Goal: Information Seeking & Learning: Learn about a topic

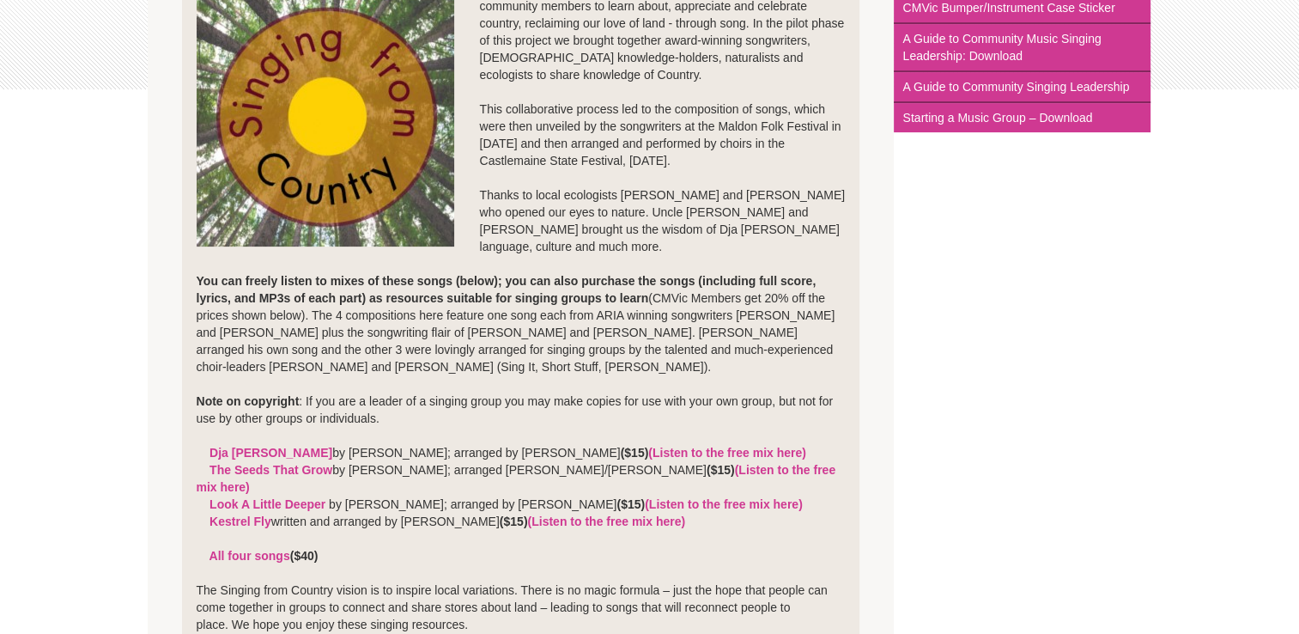
scroll to position [431, 0]
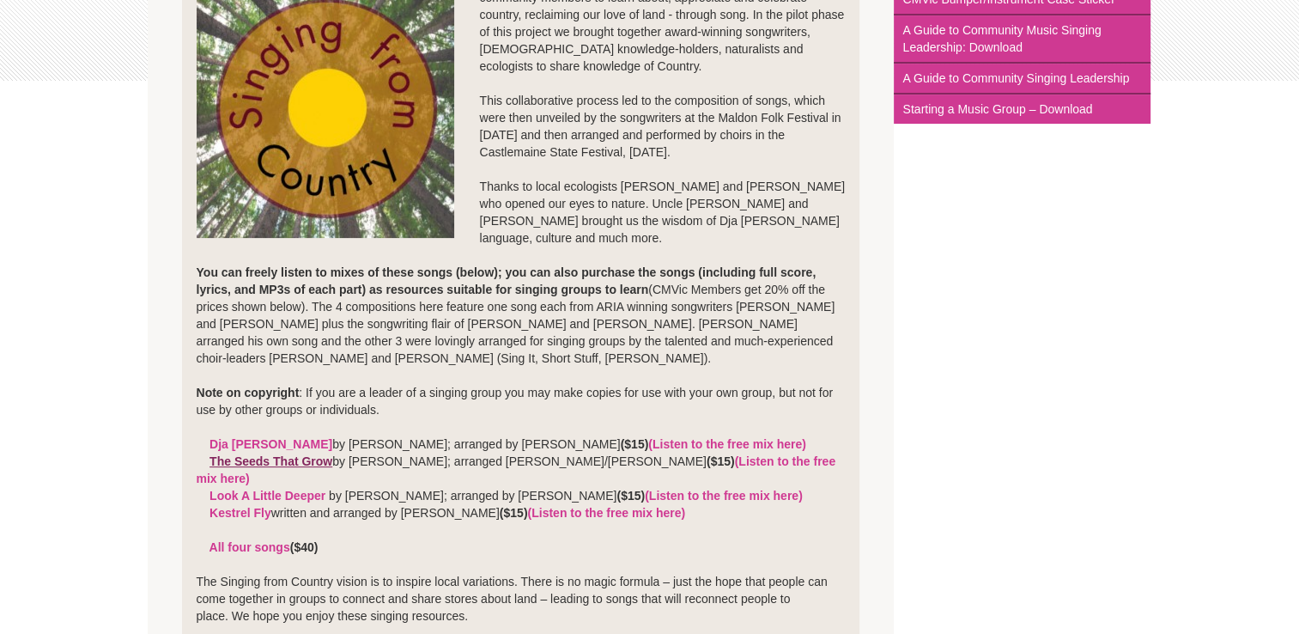
click at [318, 459] on link "The Seeds That Grow" at bounding box center [271, 461] width 123 height 14
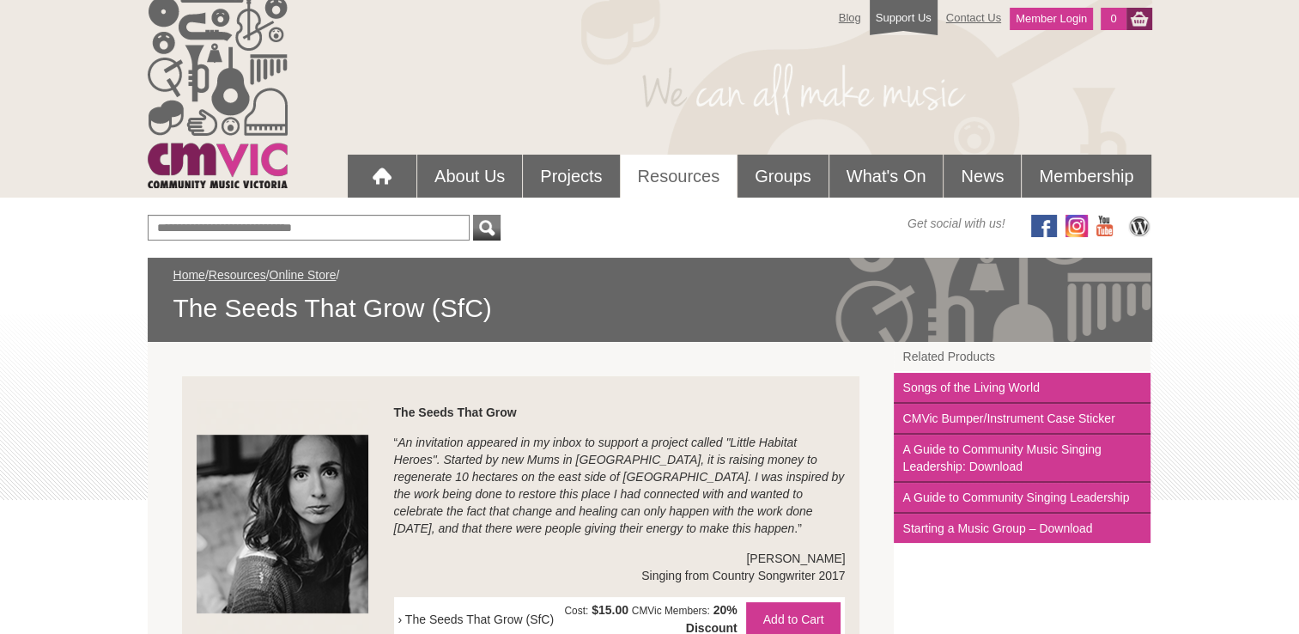
scroll to position [10, 0]
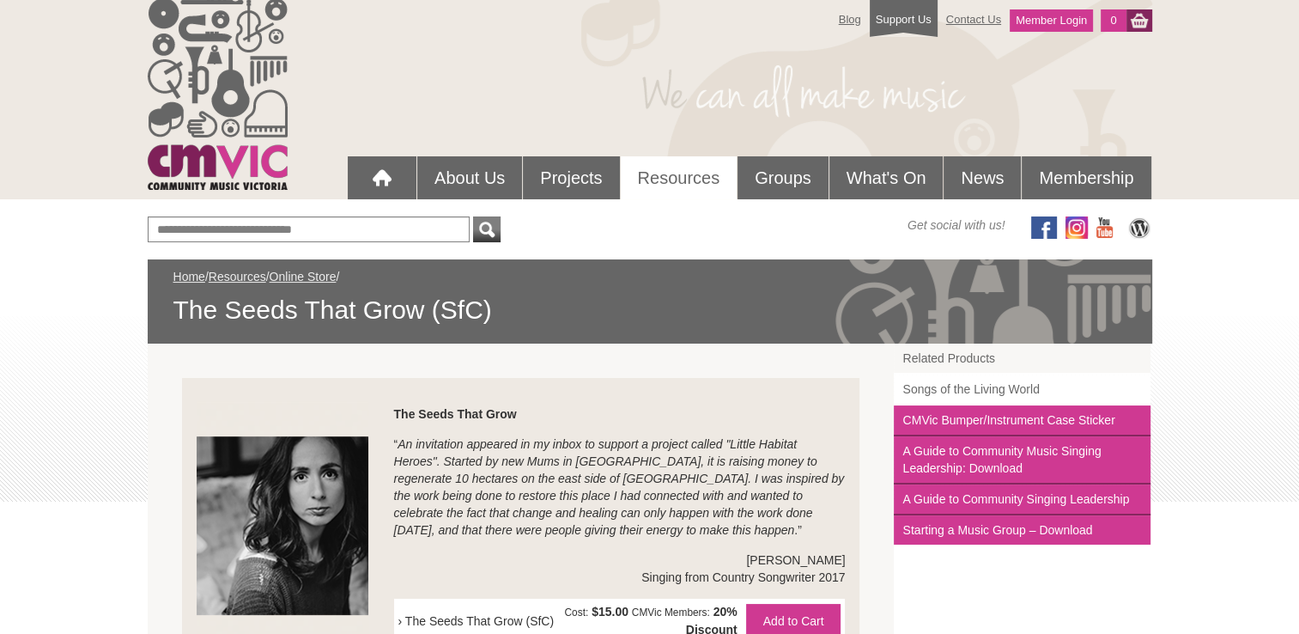
click at [923, 390] on link "Songs of the Living World" at bounding box center [1022, 389] width 257 height 31
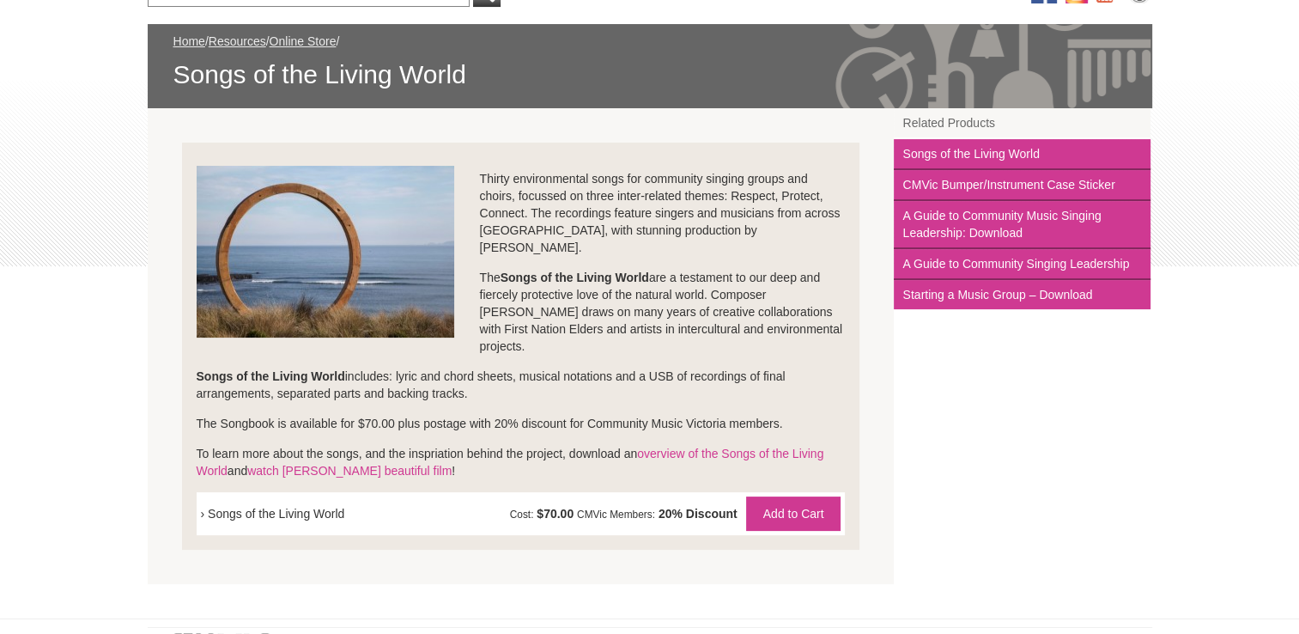
scroll to position [247, 0]
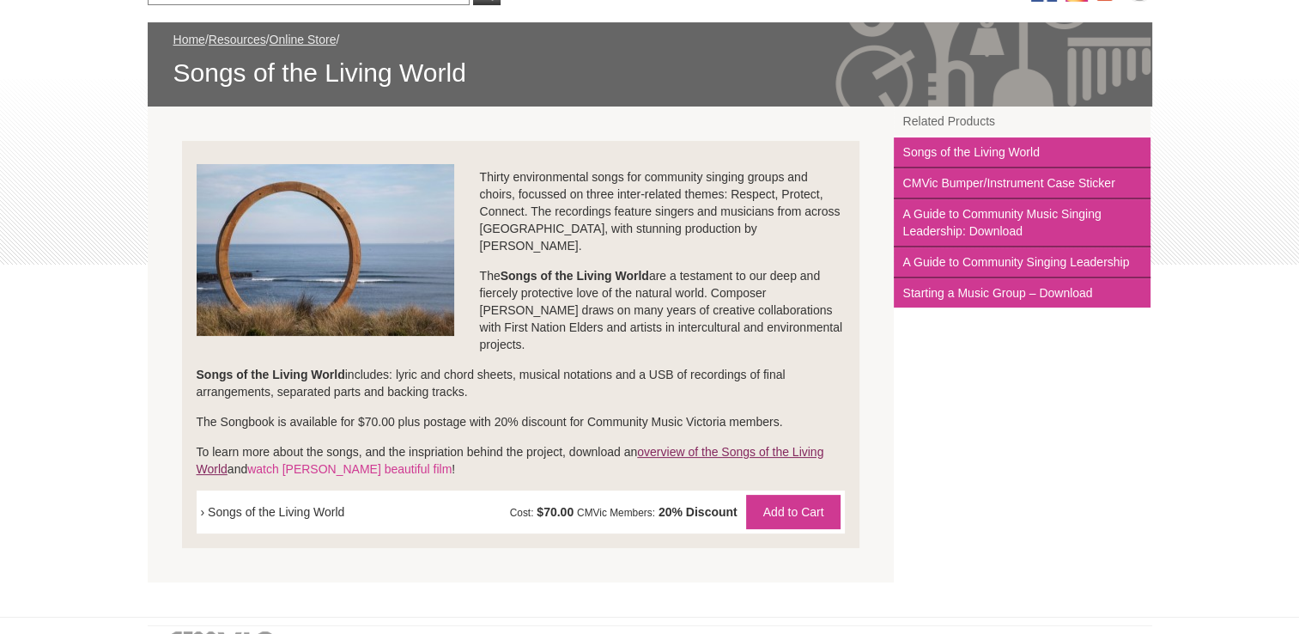
click at [704, 445] on link "overview of the Songs of the Living World" at bounding box center [511, 460] width 628 height 31
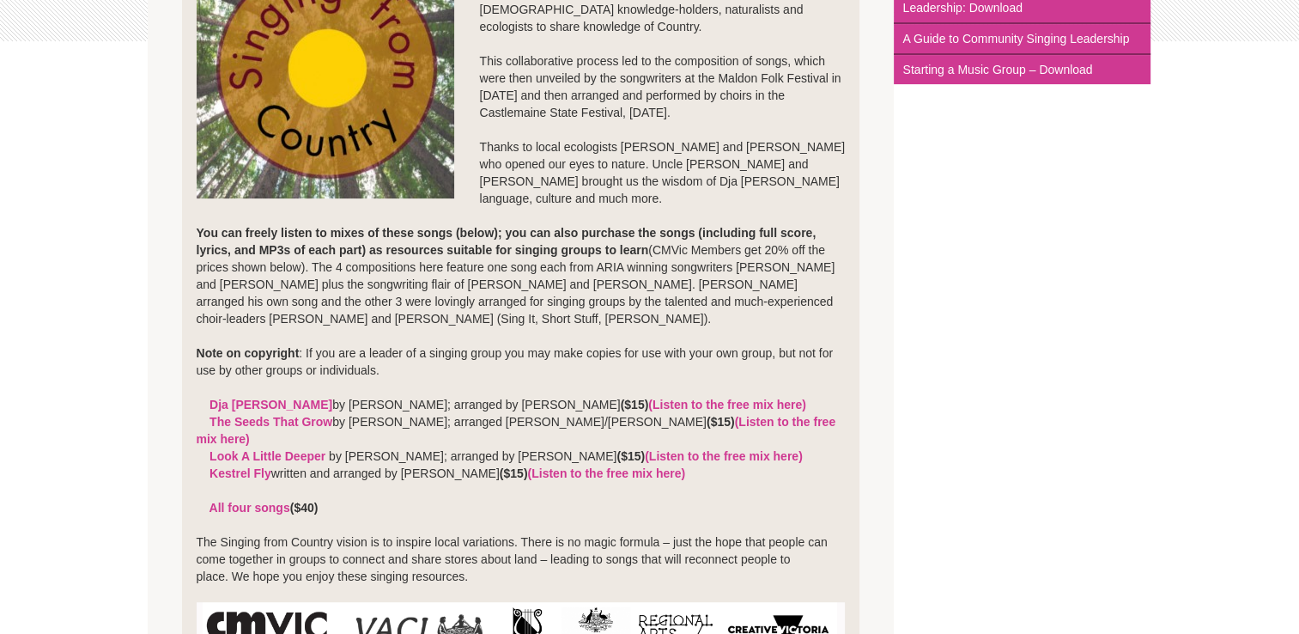
scroll to position [477, 0]
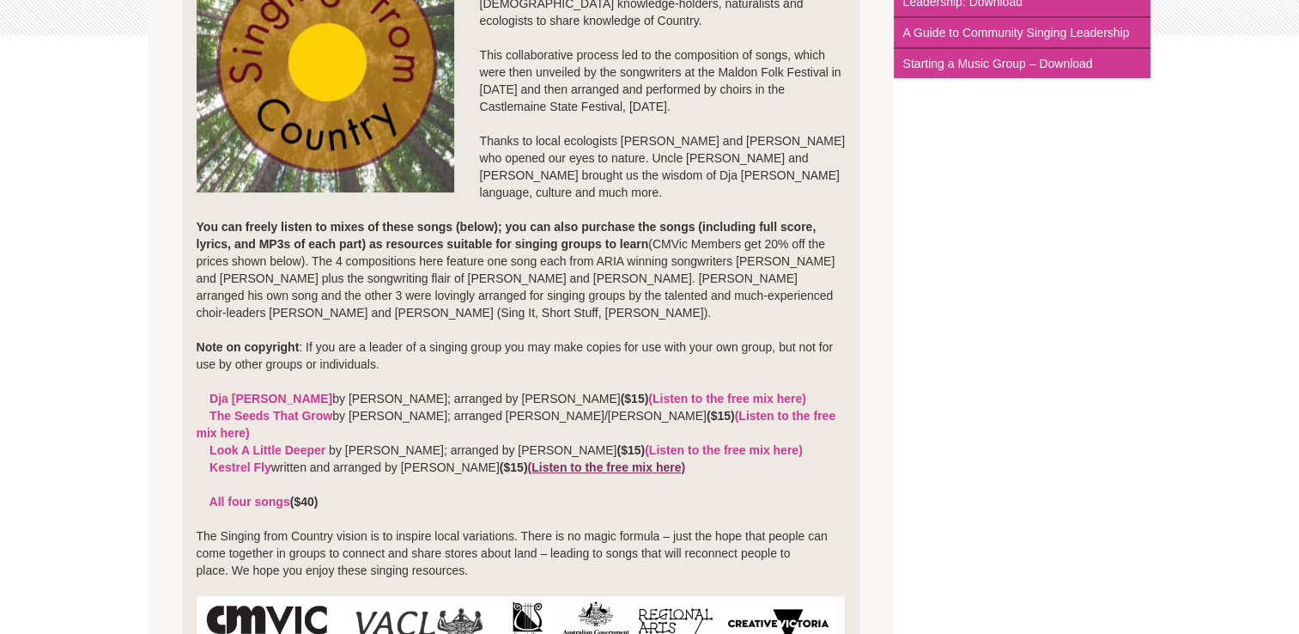
click at [607, 460] on link "(Listen to the free mix here)" at bounding box center [606, 467] width 158 height 14
click at [728, 414] on link "(Listen to the free mix here)" at bounding box center [517, 424] width 640 height 31
